Goal: Navigation & Orientation: Go to known website

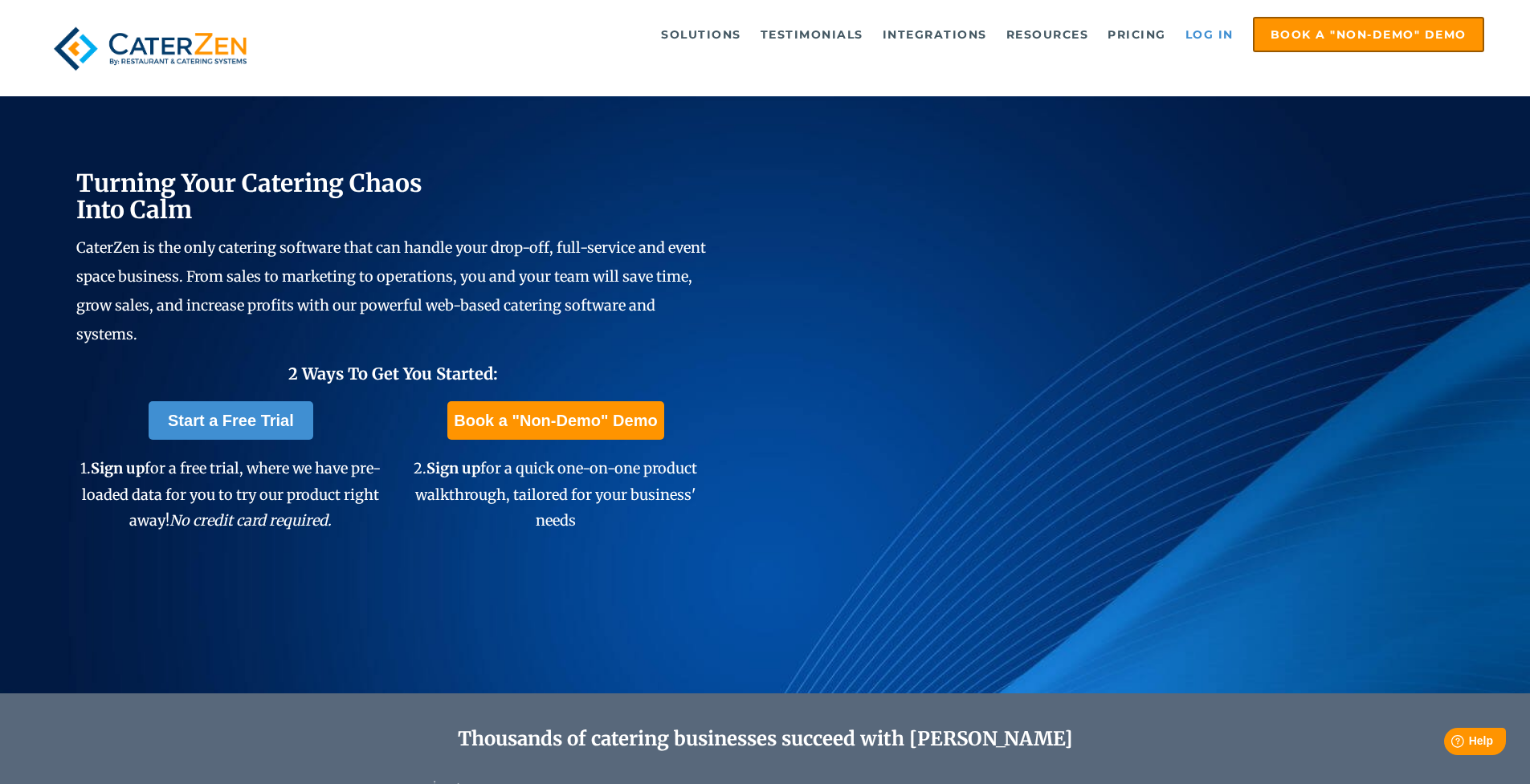
click at [1180, 27] on link "Log in" at bounding box center [1209, 35] width 64 height 32
click at [1206, 36] on link "Log in" at bounding box center [1209, 35] width 64 height 32
click at [1204, 19] on link "Log in" at bounding box center [1209, 35] width 64 height 32
click at [1211, 43] on link "Log in" at bounding box center [1209, 35] width 64 height 32
